Goal: Task Accomplishment & Management: Use online tool/utility

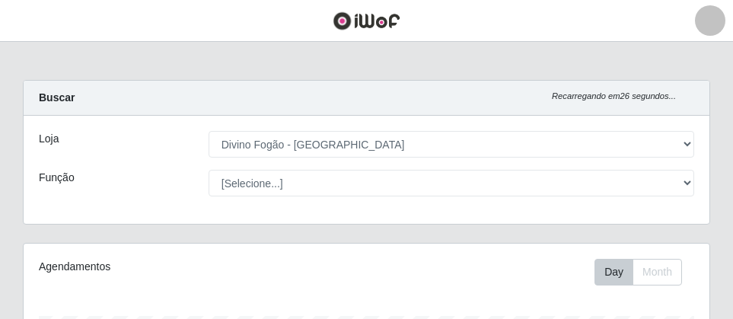
select select "499"
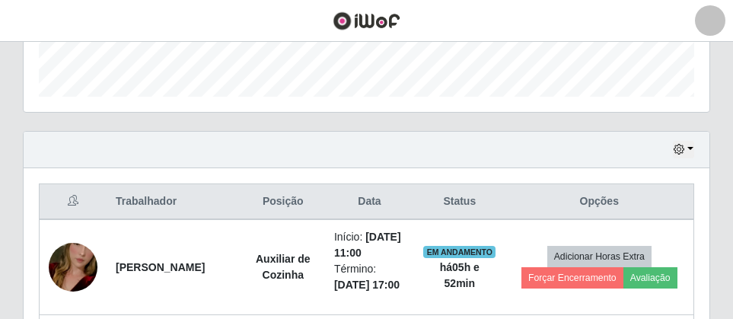
scroll to position [371, 0]
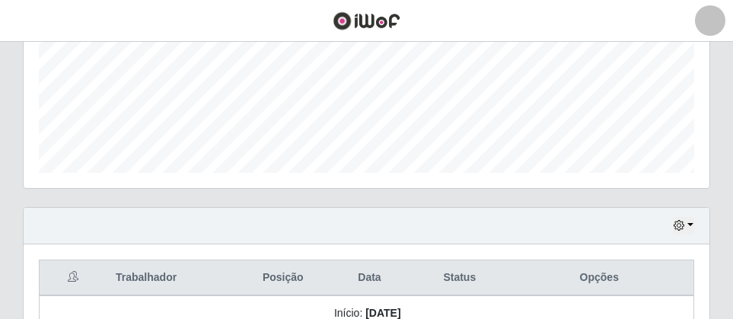
click at [697, 222] on div "Hoje 1 dia 3 dias 1 Semana Não encerrados" at bounding box center [367, 226] width 686 height 37
click at [693, 222] on button "button" at bounding box center [683, 226] width 21 height 18
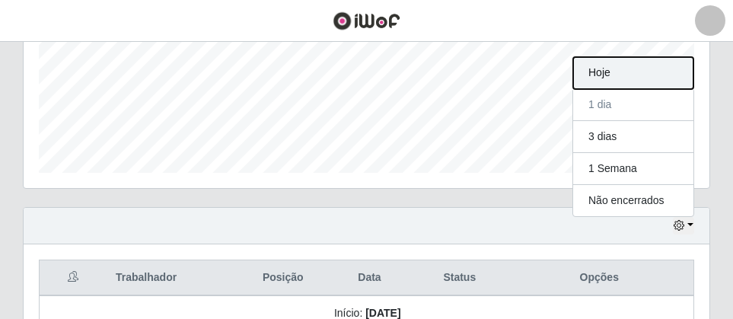
click at [626, 76] on button "Hoje" at bounding box center [633, 73] width 120 height 32
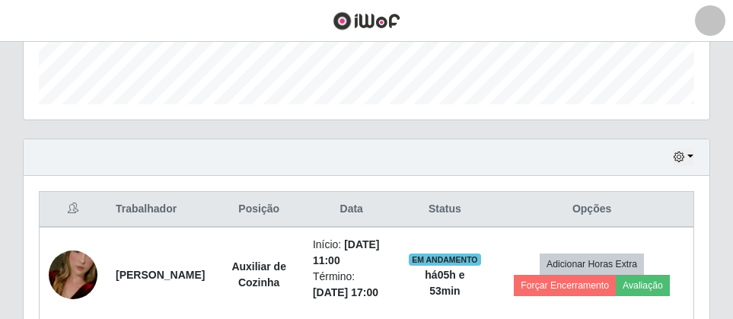
scroll to position [516, 0]
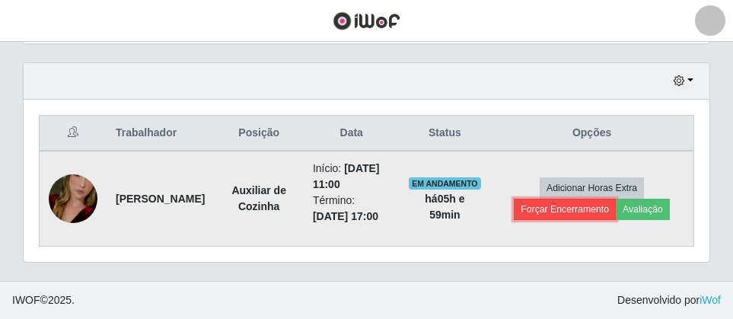
click at [570, 209] on button "Forçar Encerramento" at bounding box center [565, 209] width 102 height 21
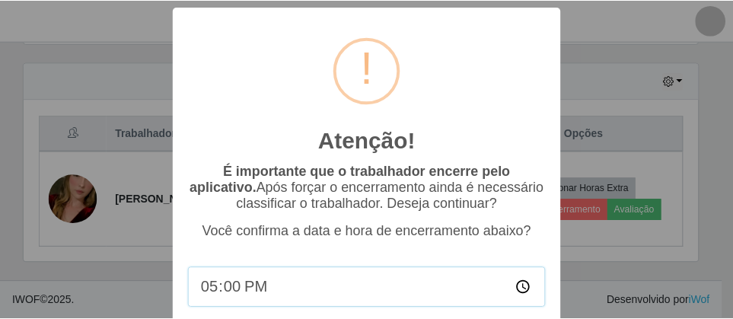
scroll to position [97, 0]
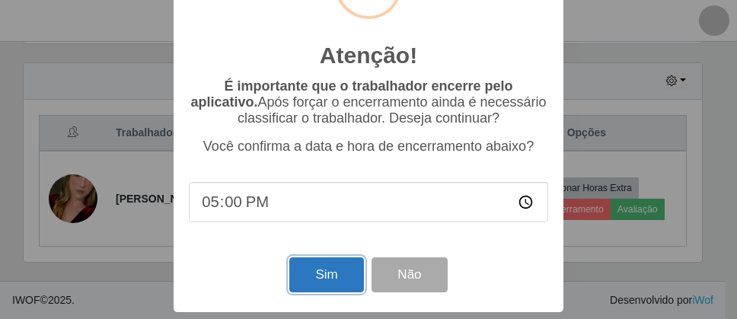
click at [319, 272] on button "Sim" at bounding box center [326, 275] width 74 height 36
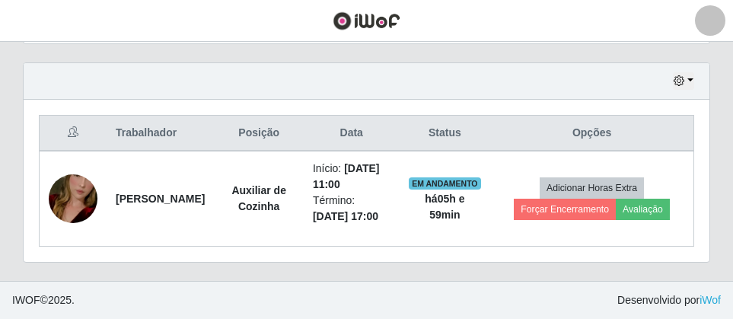
scroll to position [316, 678]
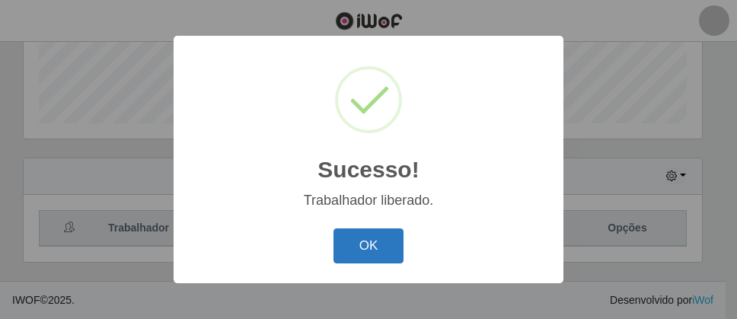
click at [366, 251] on button "OK" at bounding box center [368, 246] width 71 height 36
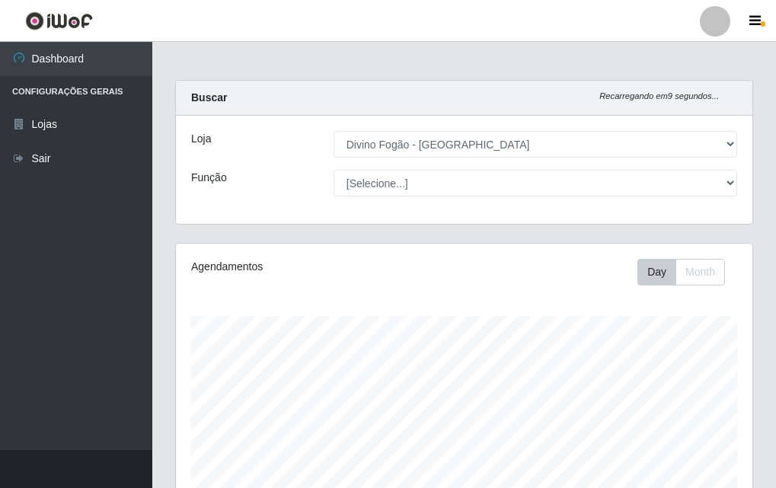
scroll to position [760922, 760661]
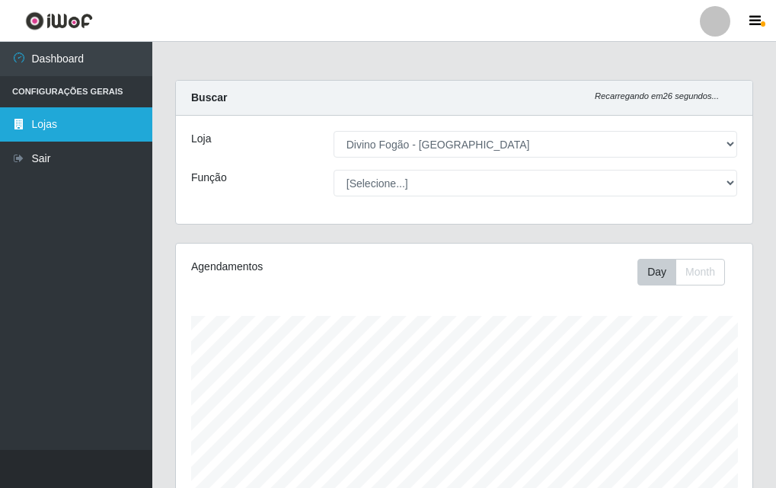
click at [25, 131] on link "Lojas" at bounding box center [76, 124] width 152 height 34
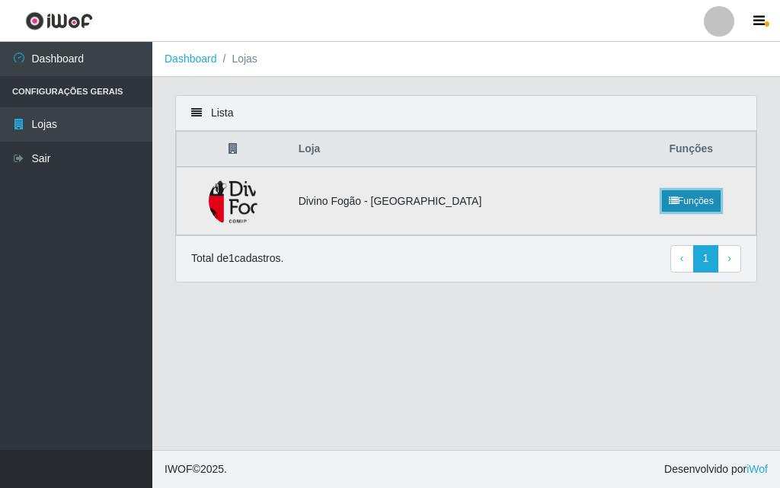
click at [669, 211] on link "Funções" at bounding box center [691, 200] width 59 height 21
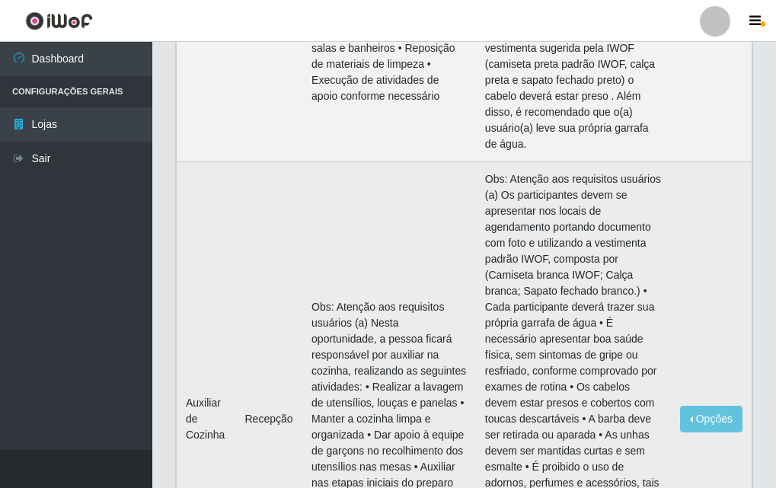
scroll to position [1218, 0]
